Goal: Information Seeking & Learning: Learn about a topic

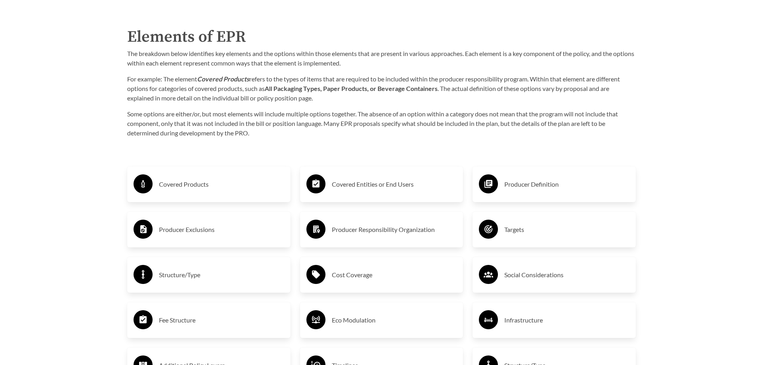
scroll to position [1297, 0]
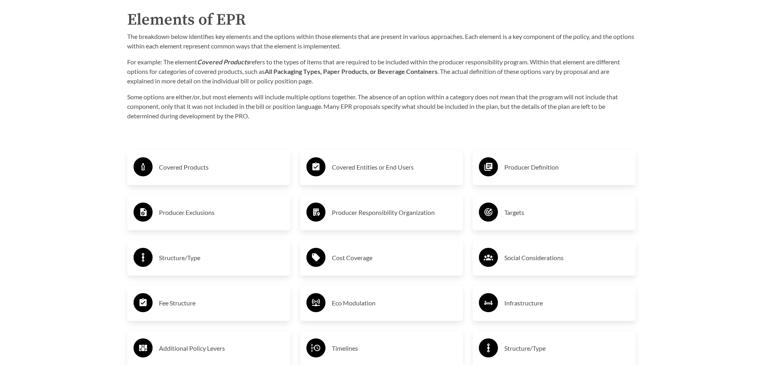
click at [217, 174] on div "Covered Products" at bounding box center [209, 167] width 151 height 23
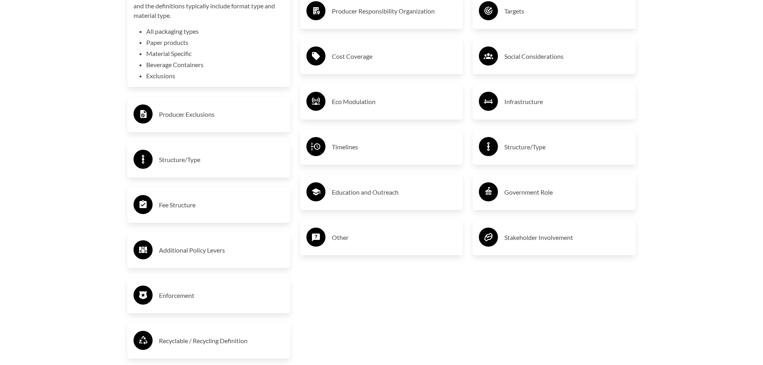
scroll to position [1500, 0]
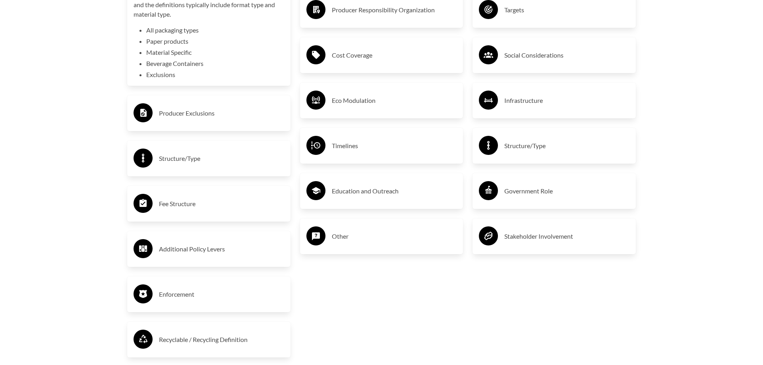
click at [209, 117] on h3 "Producer Exclusions" at bounding box center [221, 113] width 125 height 13
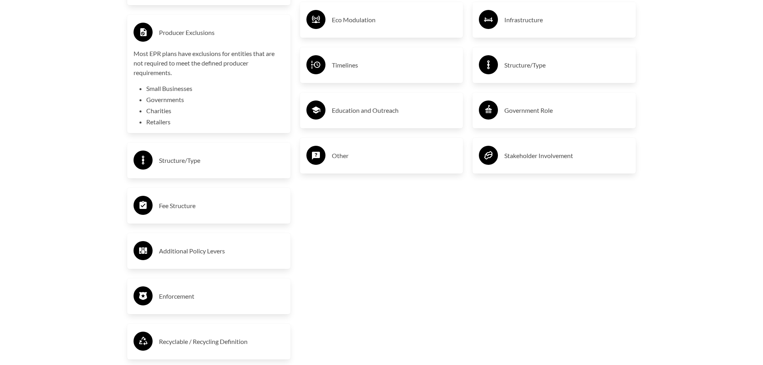
scroll to position [1581, 0]
click at [224, 157] on h3 "Structure/Type" at bounding box center [221, 160] width 125 height 13
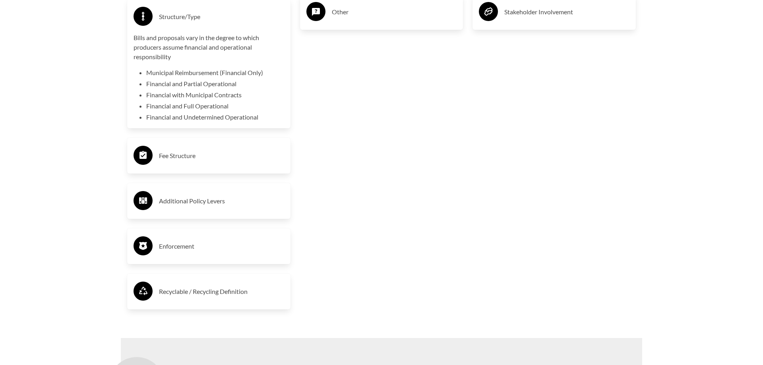
scroll to position [1743, 0]
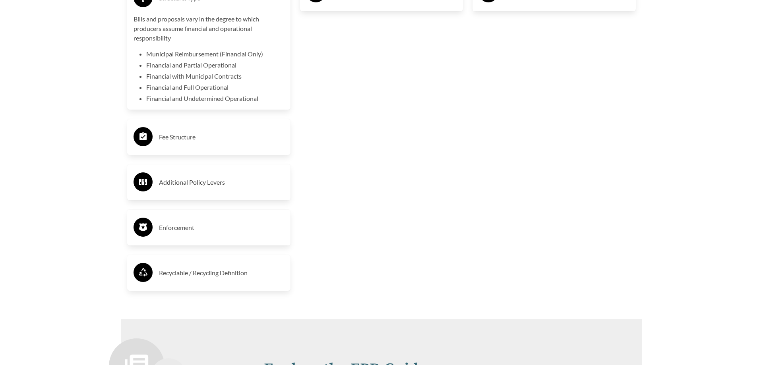
click at [208, 135] on h3 "Fee Structure" at bounding box center [221, 137] width 125 height 13
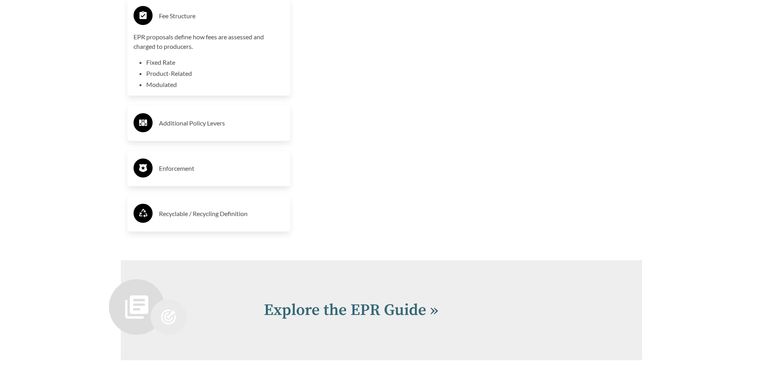
scroll to position [1864, 0]
click at [217, 127] on h3 "Additional Policy Levers" at bounding box center [221, 122] width 125 height 13
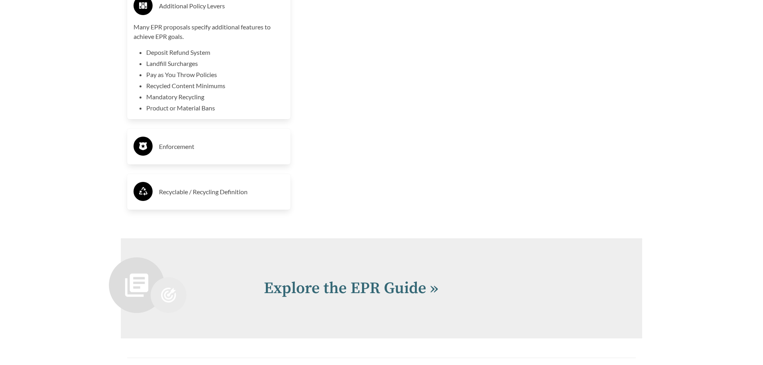
scroll to position [2026, 0]
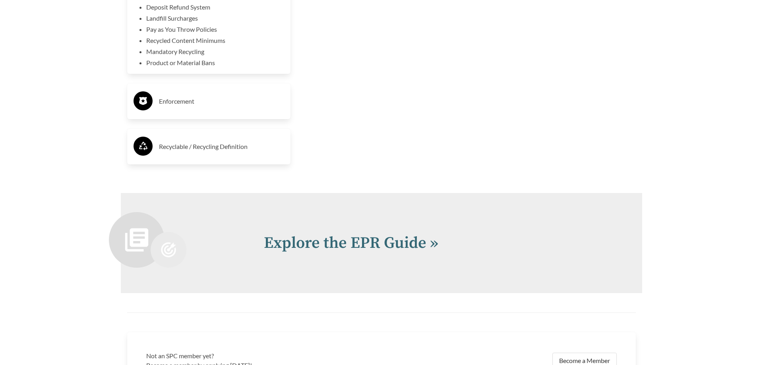
click at [219, 108] on h3 "Enforcement" at bounding box center [221, 101] width 125 height 13
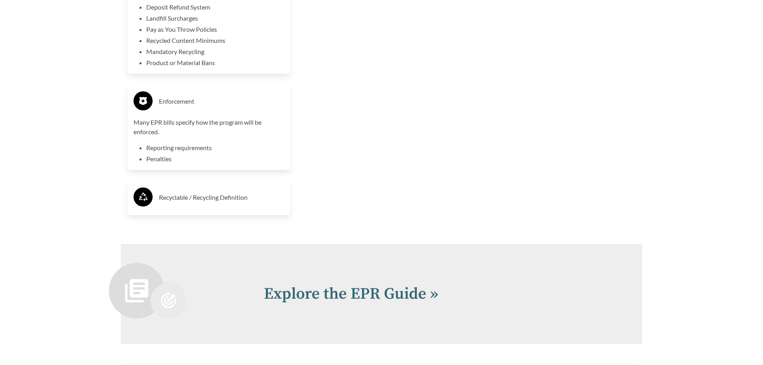
click at [215, 190] on div "Recyclable / Recycling Definition" at bounding box center [209, 197] width 151 height 23
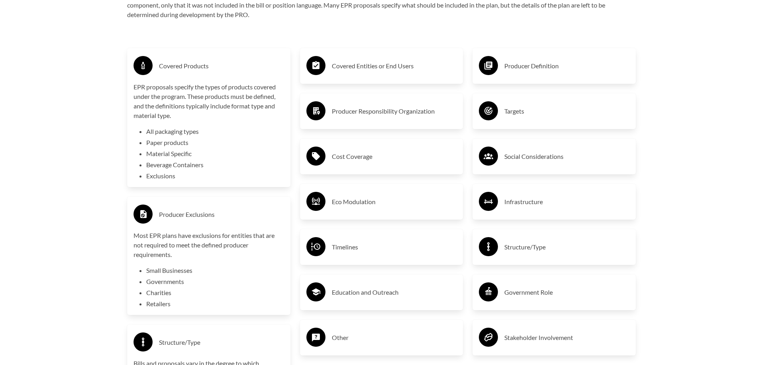
scroll to position [1419, 0]
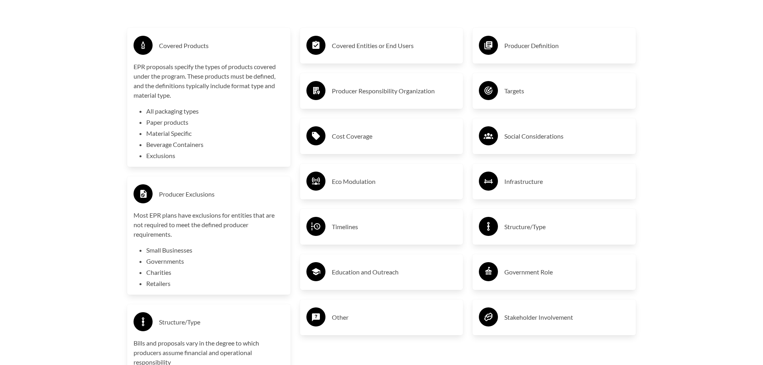
click at [356, 132] on h3 "Cost Coverage" at bounding box center [394, 136] width 125 height 13
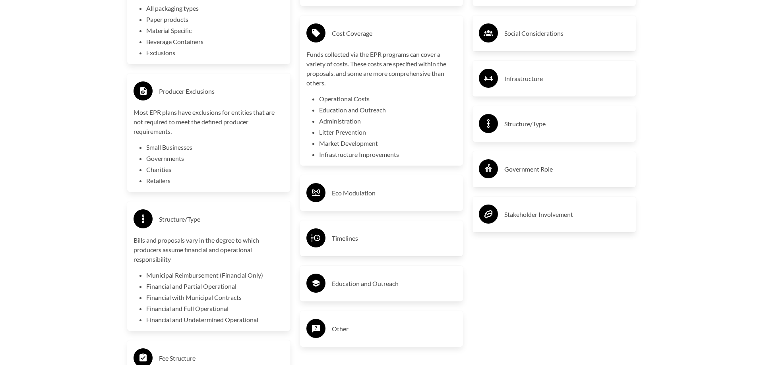
scroll to position [1540, 0]
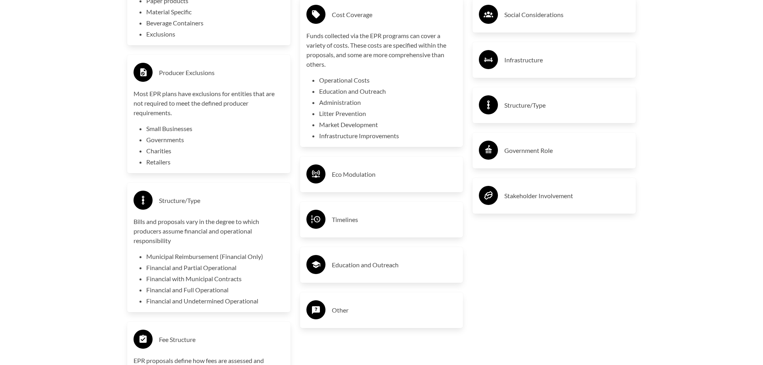
click at [372, 164] on div "Eco Modulation" at bounding box center [381, 174] width 151 height 23
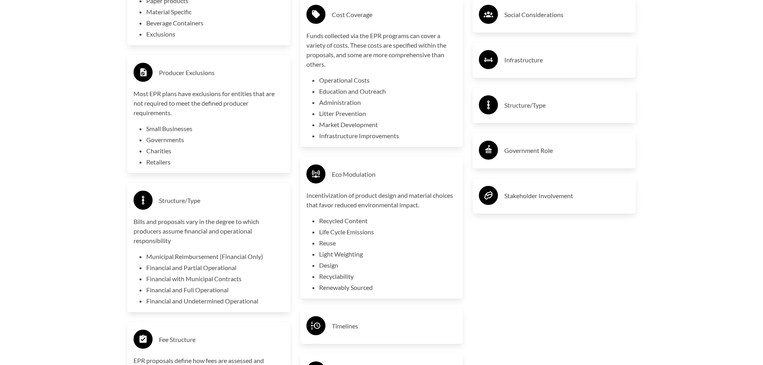
click at [372, 164] on div "Eco Modulation" at bounding box center [381, 174] width 151 height 23
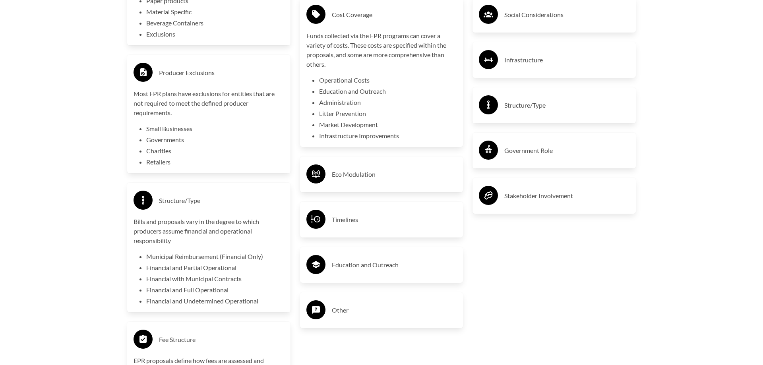
click at [381, 232] on div "Timelines" at bounding box center [381, 220] width 163 height 36
click at [380, 226] on div "Timelines" at bounding box center [381, 219] width 151 height 23
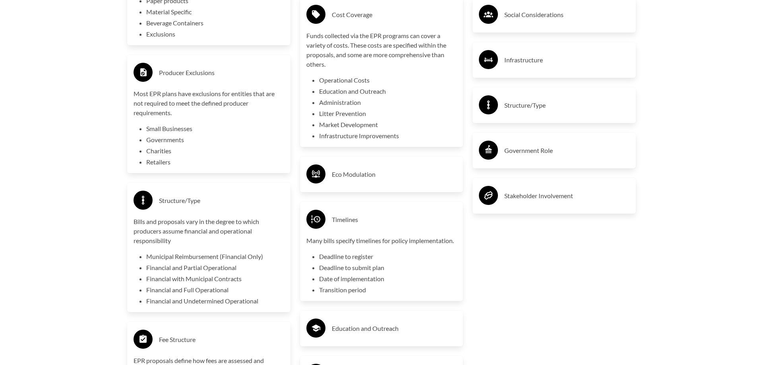
click at [380, 226] on div "Timelines" at bounding box center [381, 219] width 151 height 23
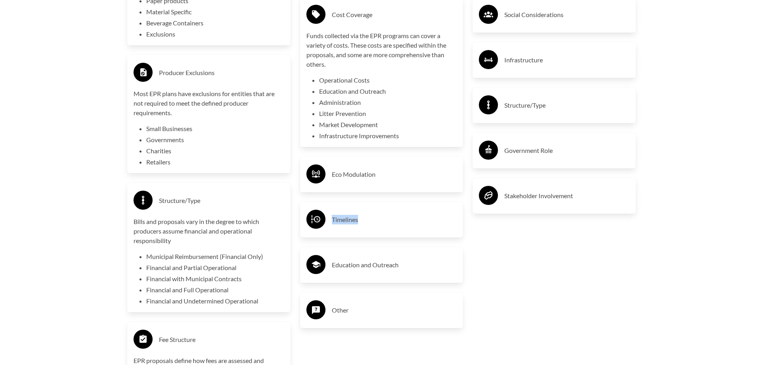
click at [380, 226] on div "Timelines" at bounding box center [381, 219] width 151 height 23
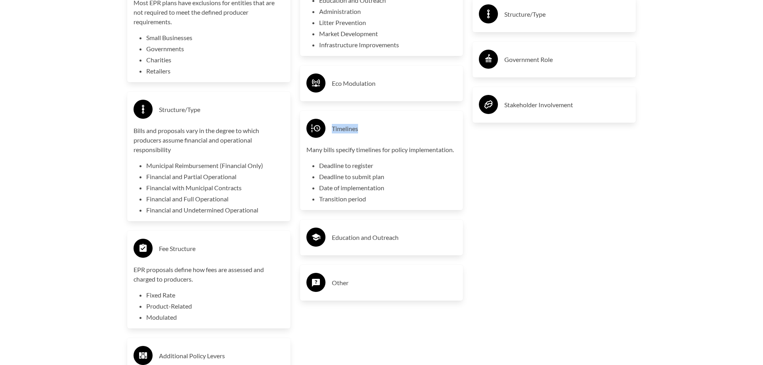
scroll to position [1662, 0]
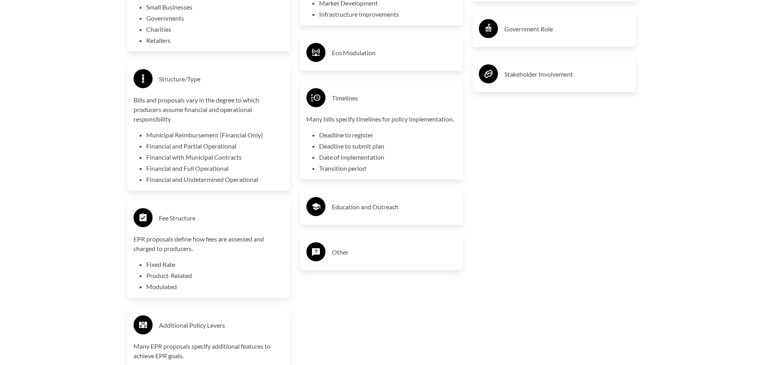
click at [385, 213] on h3 "Education and Outreach" at bounding box center [394, 207] width 125 height 13
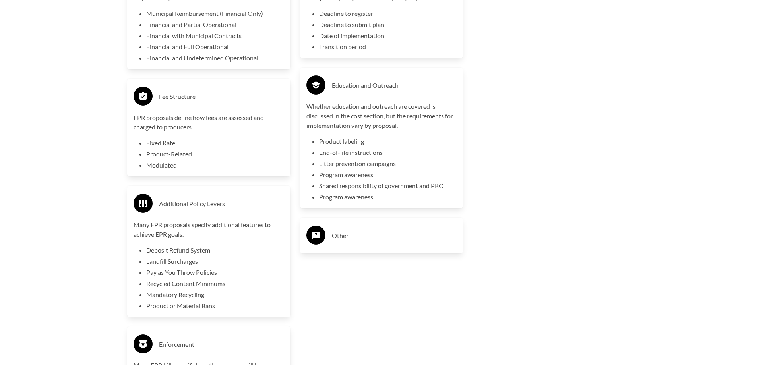
scroll to position [1824, 0]
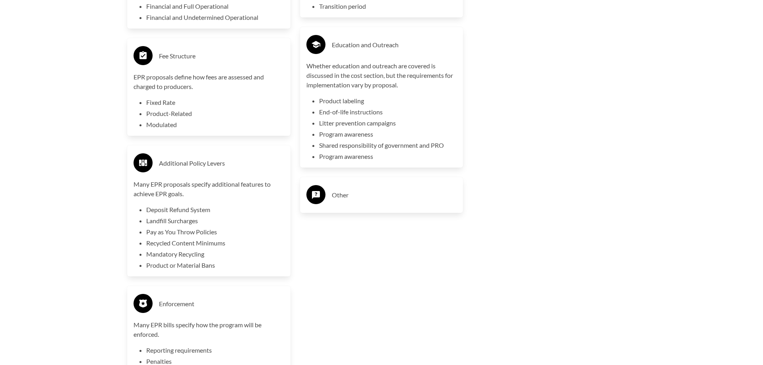
click at [370, 199] on h3 "Other" at bounding box center [394, 195] width 125 height 13
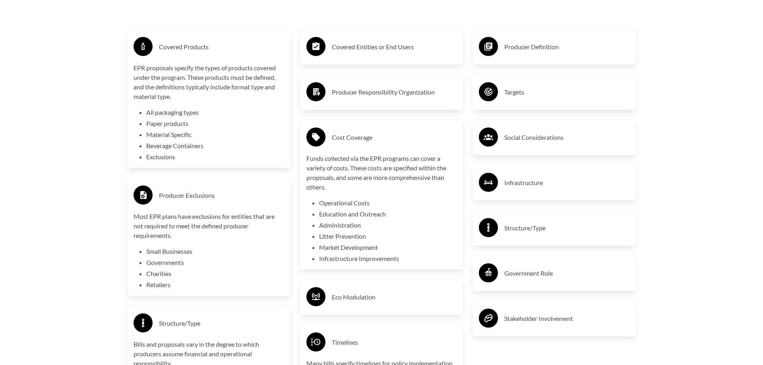
scroll to position [1419, 0]
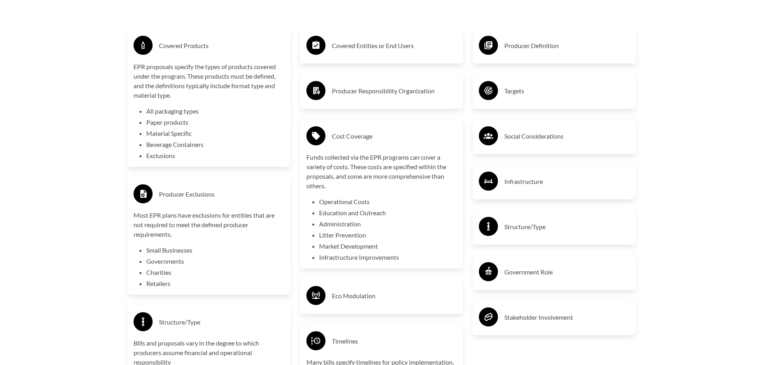
click at [542, 88] on h3 "Targets" at bounding box center [566, 91] width 125 height 13
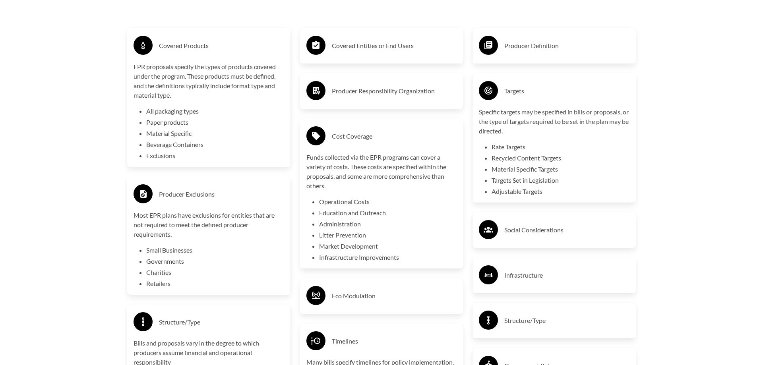
click at [404, 83] on div "Producer Responsibility Organization" at bounding box center [381, 90] width 151 height 23
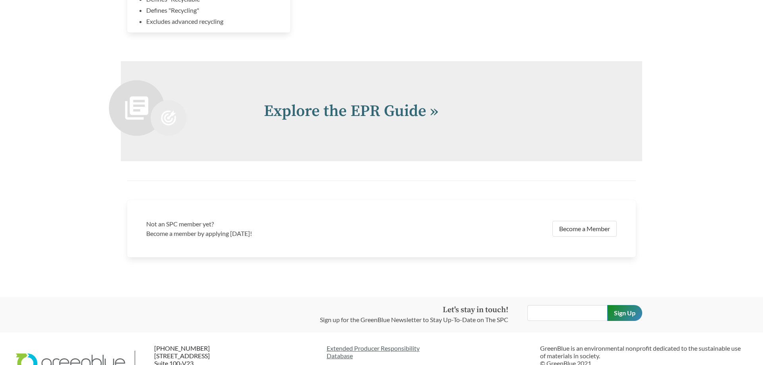
scroll to position [2310, 0]
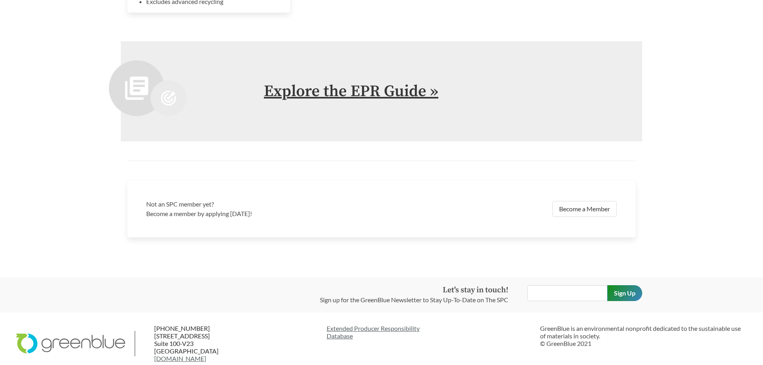
click at [387, 95] on link "Explore the EPR Guide »" at bounding box center [351, 91] width 174 height 20
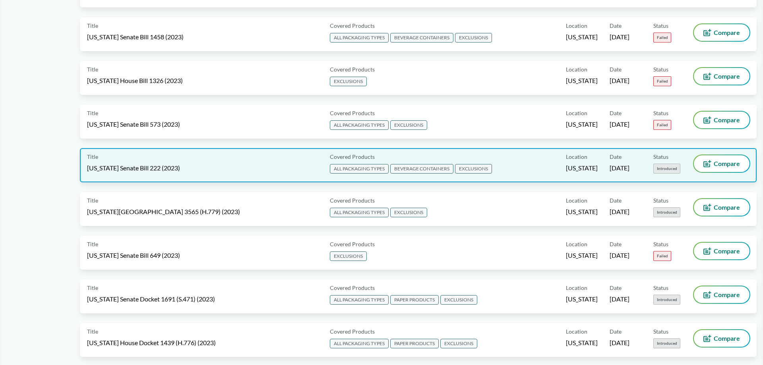
scroll to position [2310, 0]
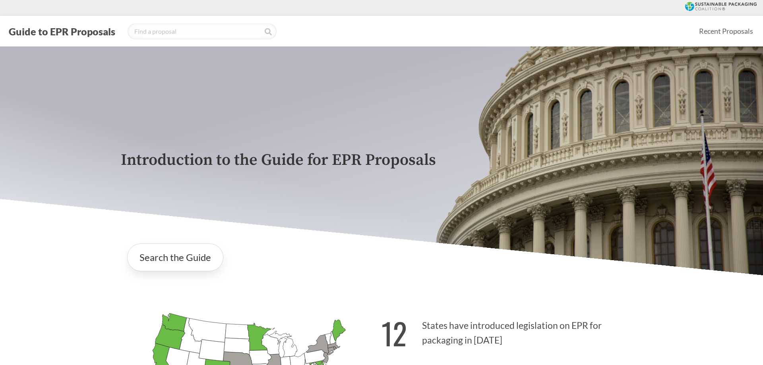
click at [88, 29] on button "Guide to EPR Proposals" at bounding box center [61, 31] width 111 height 13
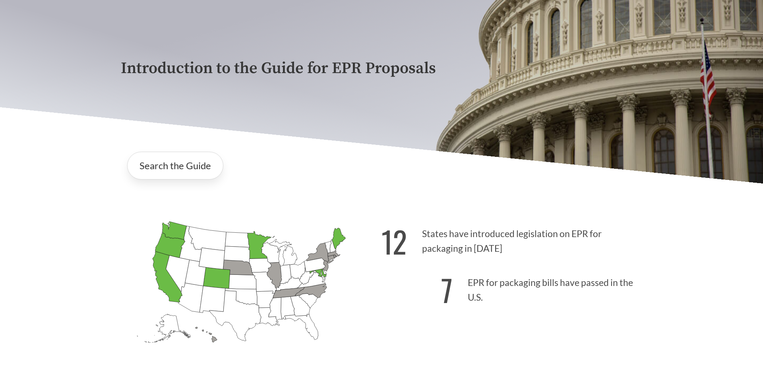
scroll to position [122, 0]
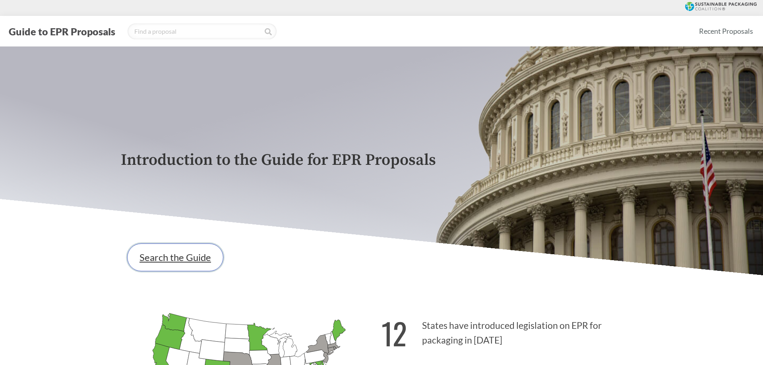
click at [189, 257] on link "Search the Guide" at bounding box center [175, 258] width 96 height 28
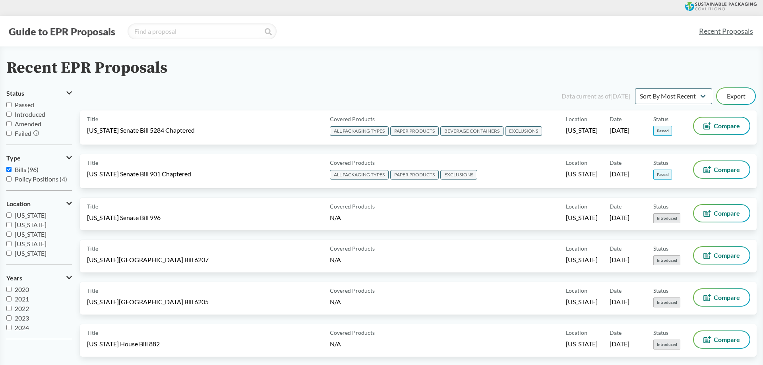
click at [21, 106] on span "Passed" at bounding box center [24, 105] width 19 height 8
click at [12, 106] on input "Passed" at bounding box center [8, 104] width 5 height 5
checkbox input "true"
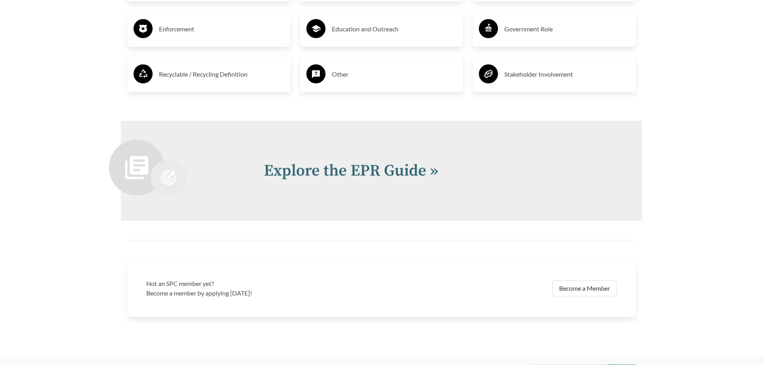
scroll to position [1749, 0]
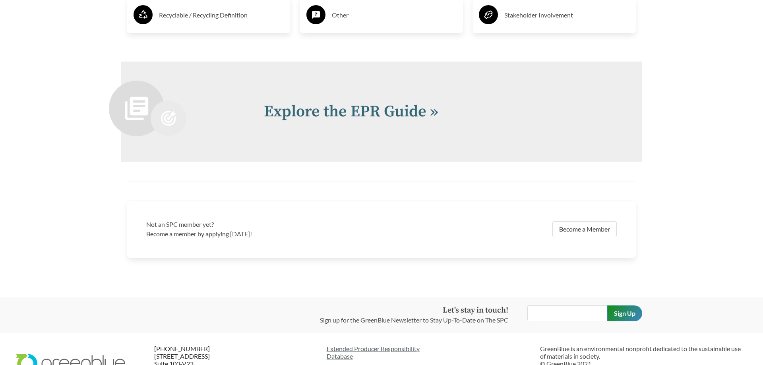
scroll to position [1749, 0]
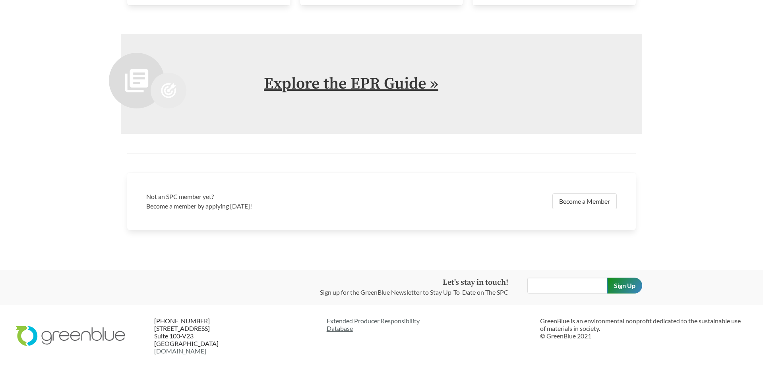
click at [368, 87] on link "Explore the EPR Guide »" at bounding box center [351, 84] width 174 height 20
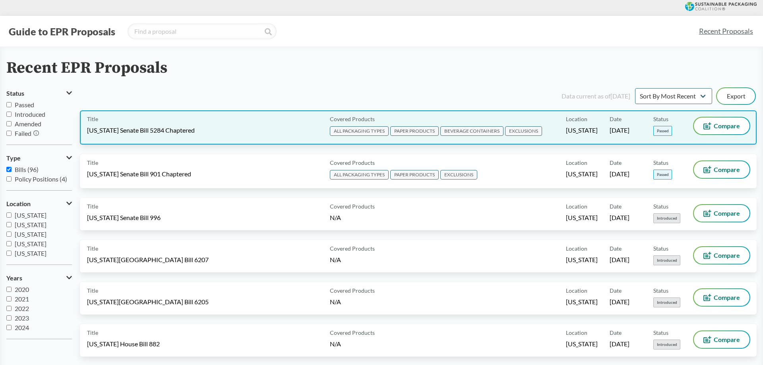
click at [261, 122] on div "Title [US_STATE] Senate Bill 5284 Chaptered" at bounding box center [207, 128] width 240 height 20
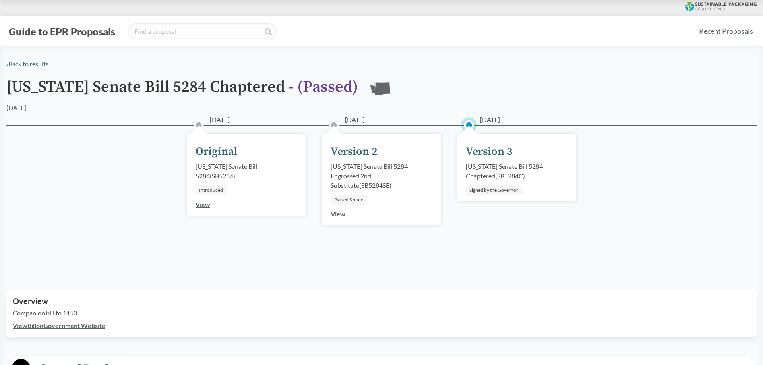
click at [486, 151] on div "Version 3" at bounding box center [489, 151] width 47 height 17
click at [497, 193] on div "Signed by the Governor" at bounding box center [494, 191] width 56 height 10
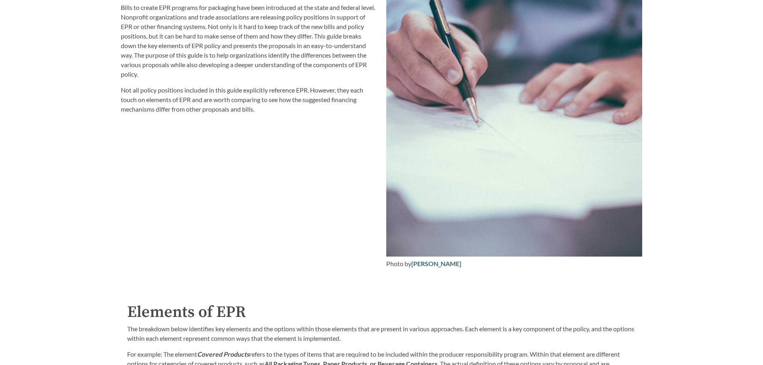
scroll to position [1297, 0]
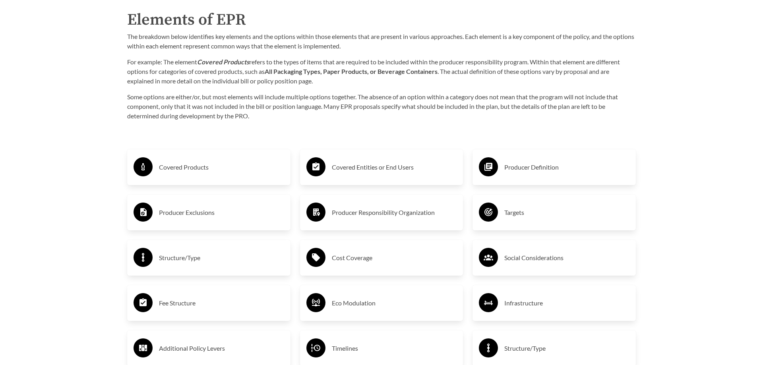
click at [166, 170] on h3 "Covered Products" at bounding box center [221, 167] width 125 height 13
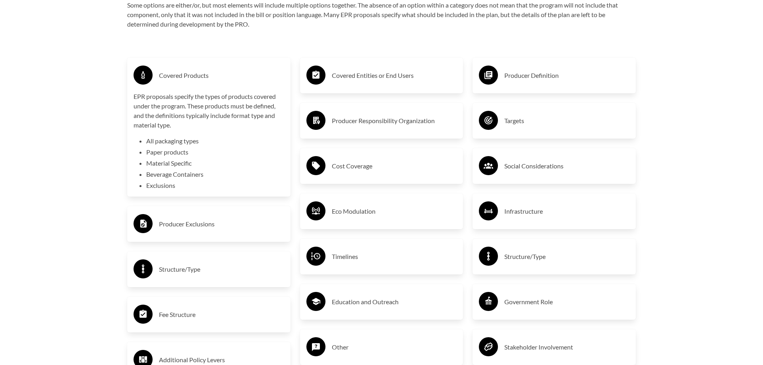
scroll to position [1378, 0]
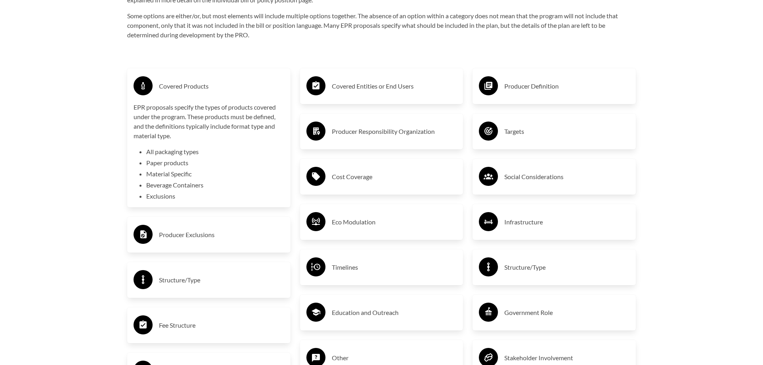
click at [368, 139] on div "Producer Responsibility Organization" at bounding box center [381, 131] width 151 height 23
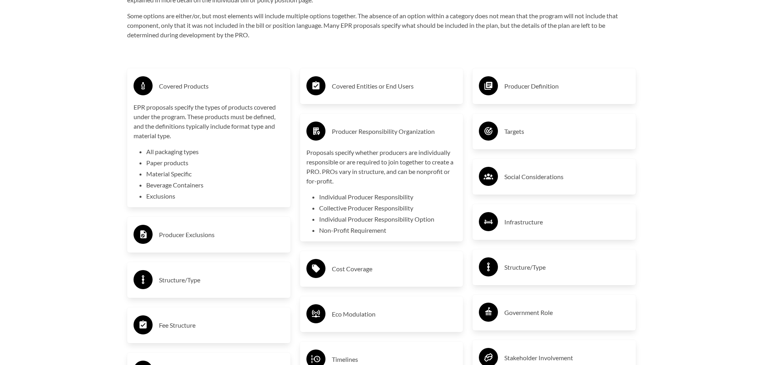
click at [354, 85] on h3 "Covered Entities or End Users" at bounding box center [394, 86] width 125 height 13
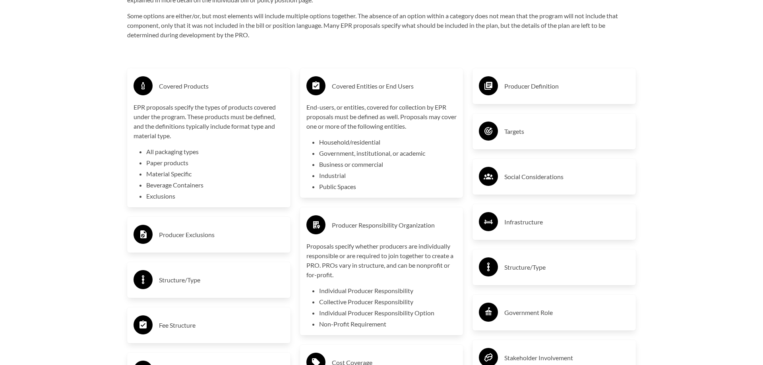
click at [506, 91] on h3 "Producer Definition" at bounding box center [566, 86] width 125 height 13
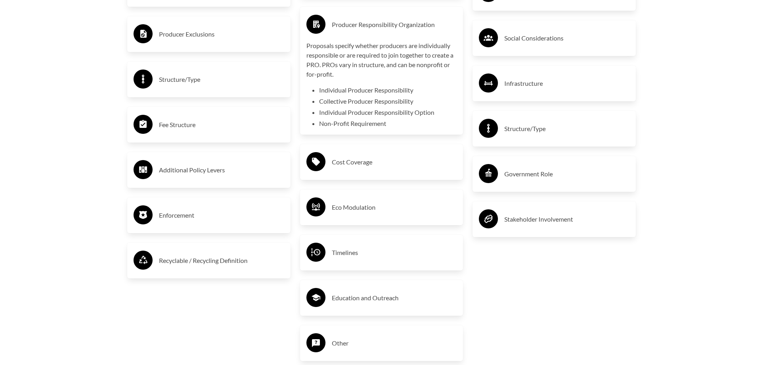
scroll to position [1581, 0]
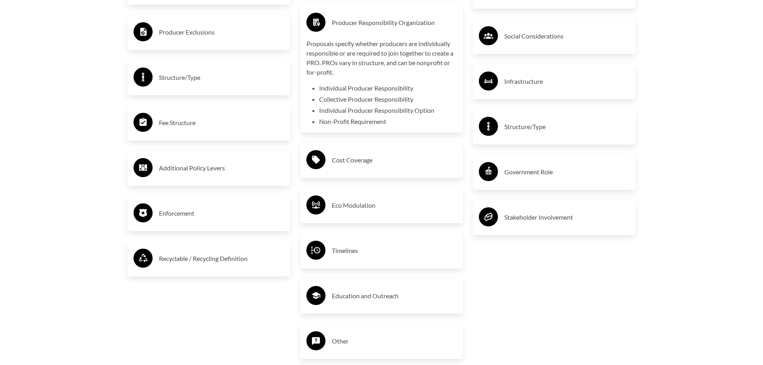
click at [381, 161] on h3 "Cost Coverage" at bounding box center [394, 160] width 125 height 13
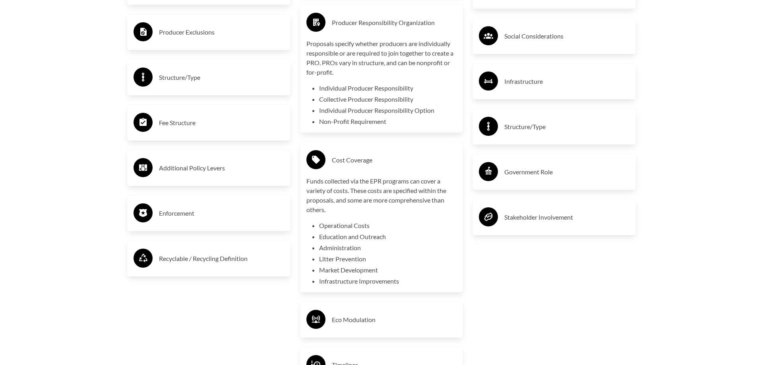
click at [381, 161] on h3 "Cost Coverage" at bounding box center [394, 160] width 125 height 13
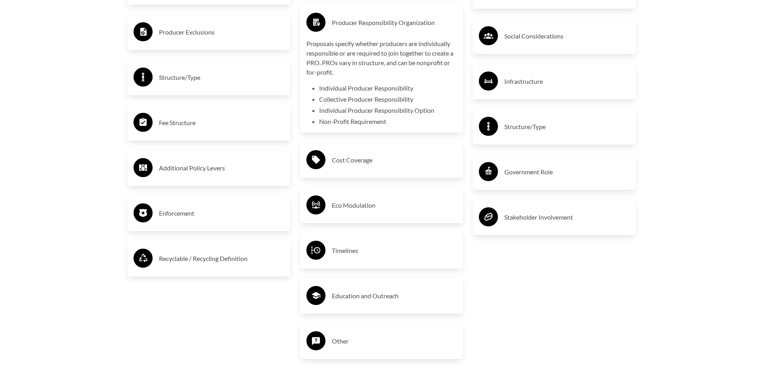
click at [377, 214] on div "Eco Modulation" at bounding box center [381, 205] width 151 height 23
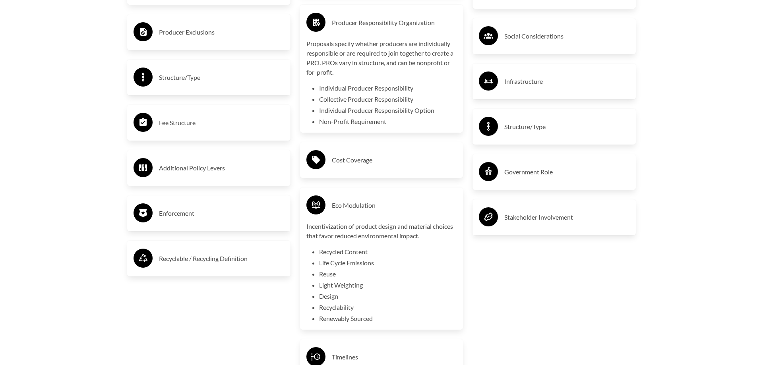
click at [377, 214] on div "Eco Modulation" at bounding box center [381, 205] width 151 height 23
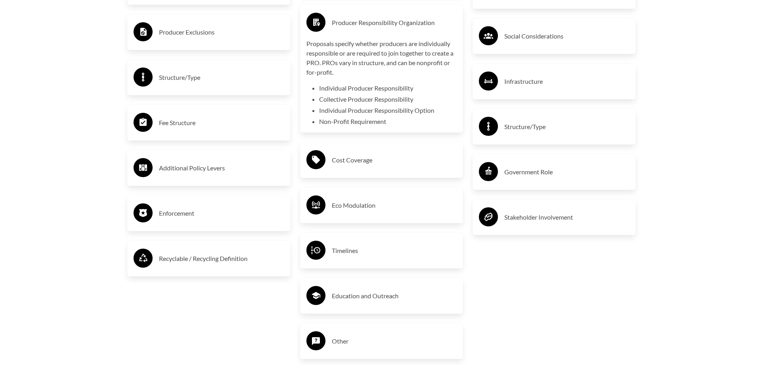
click at [369, 256] on h3 "Timelines" at bounding box center [394, 250] width 125 height 13
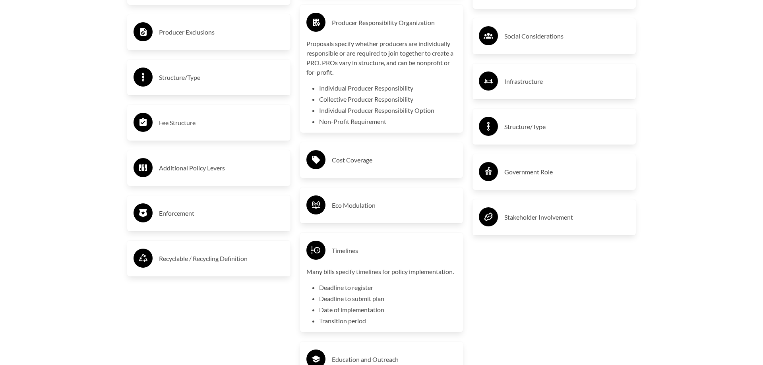
click at [369, 256] on h3 "Timelines" at bounding box center [394, 250] width 125 height 13
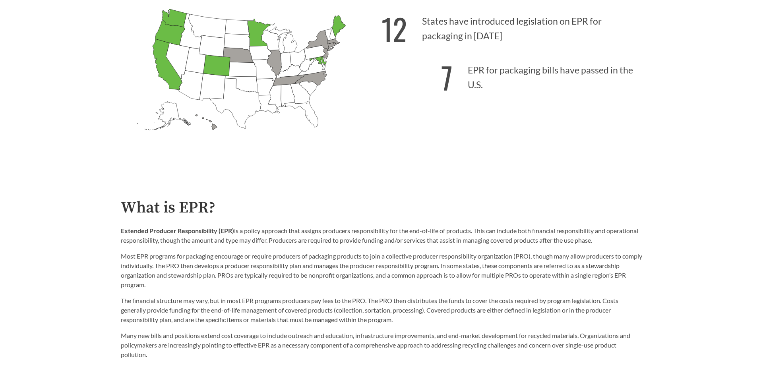
scroll to position [0, 0]
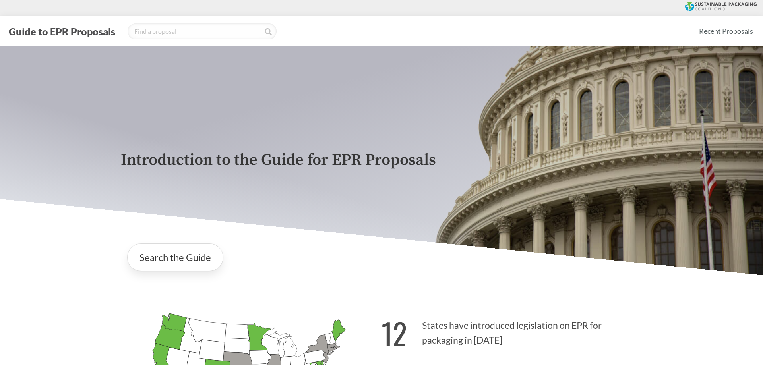
click at [101, 32] on button "Guide to EPR Proposals" at bounding box center [61, 31] width 111 height 13
